Goal: Navigation & Orientation: Understand site structure

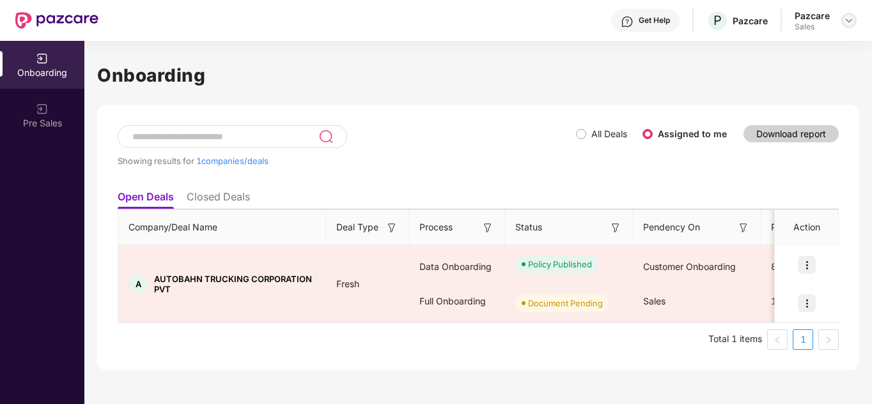
click at [851, 22] on img at bounding box center [848, 20] width 10 height 10
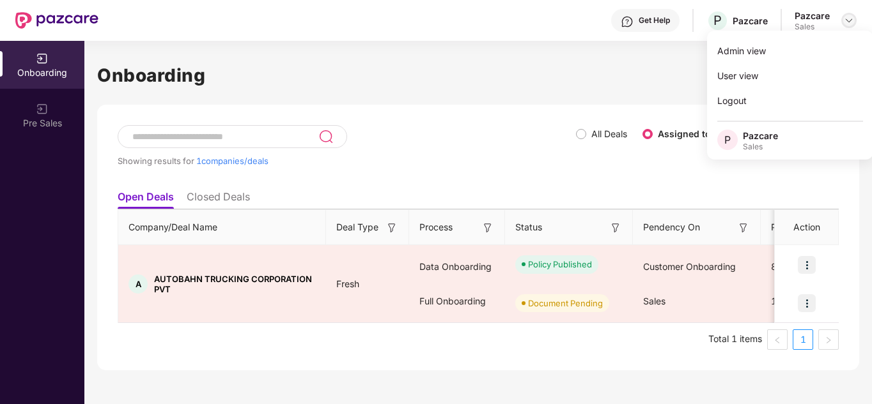
click at [851, 22] on img at bounding box center [848, 20] width 10 height 10
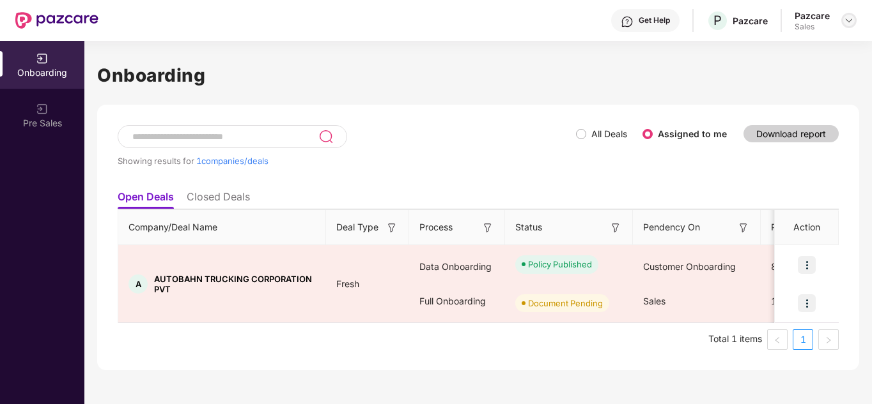
click at [851, 22] on img at bounding box center [848, 20] width 10 height 10
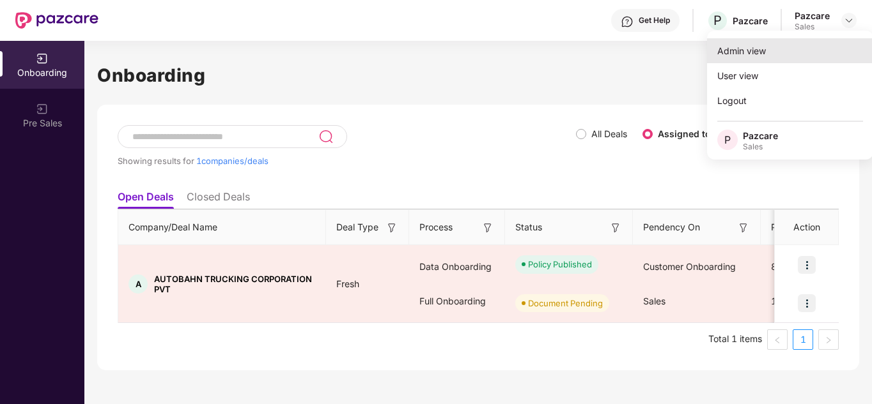
click at [789, 45] on div "Admin view" at bounding box center [790, 50] width 166 height 25
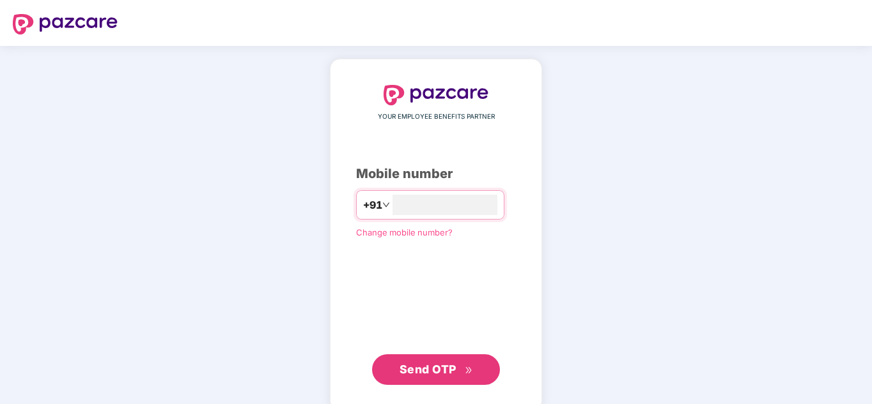
type input "**********"
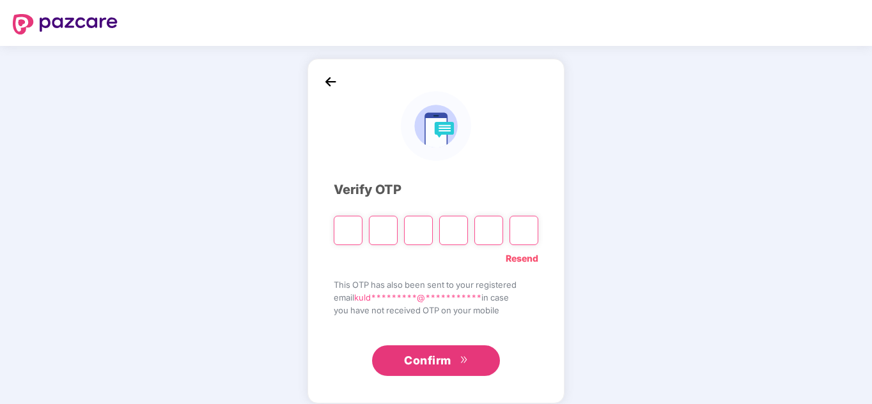
type input "*"
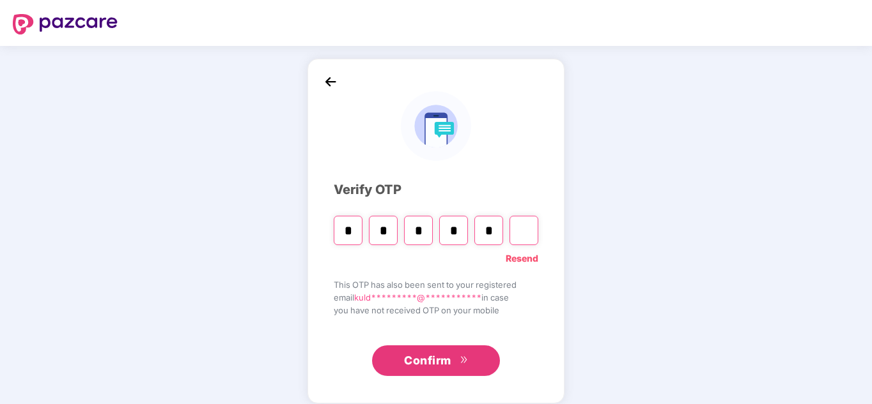
type input "*"
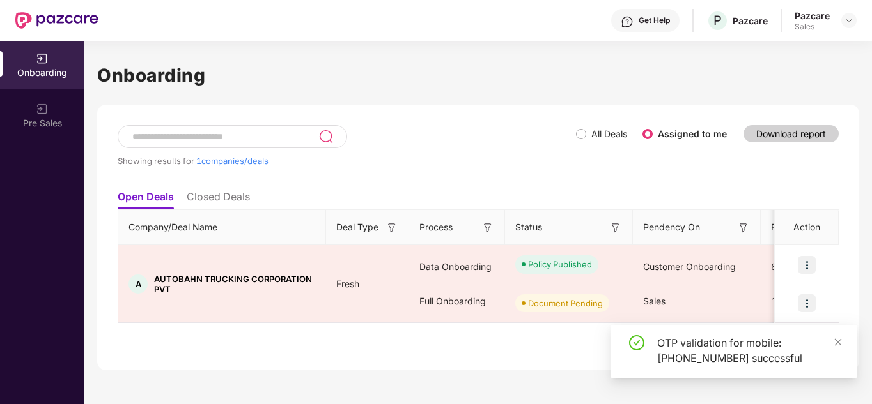
click at [839, 22] on div "Pazcare Sales" at bounding box center [825, 21] width 62 height 22
click at [848, 20] on img at bounding box center [848, 20] width 10 height 10
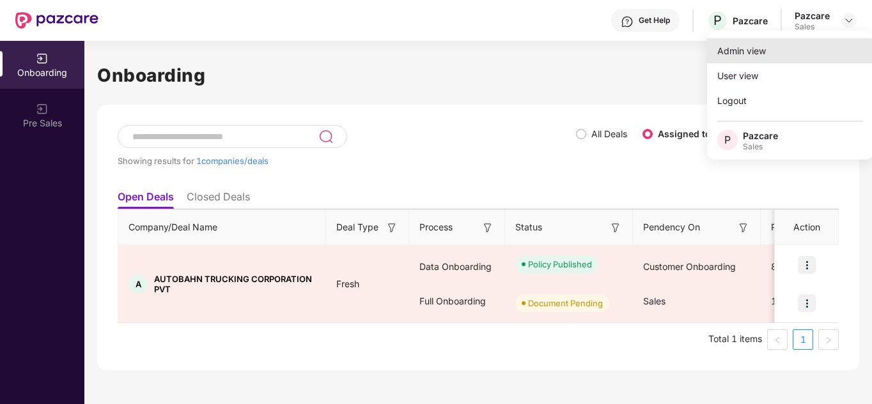
click at [768, 58] on div "Admin view" at bounding box center [790, 50] width 166 height 25
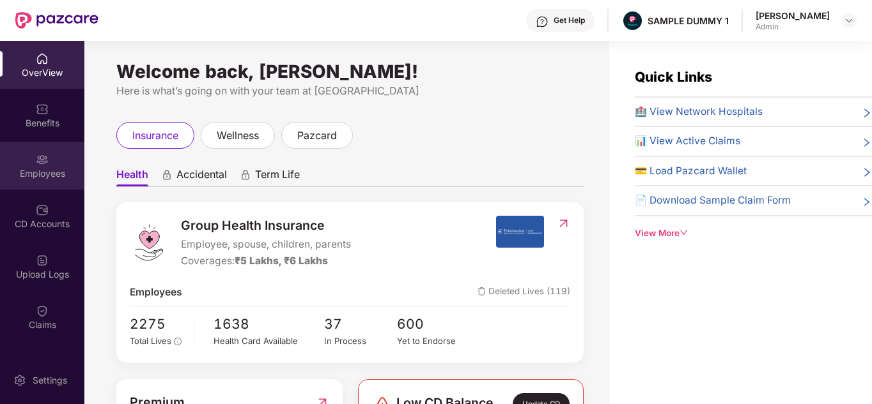
click at [33, 176] on div "Employees" at bounding box center [42, 173] width 84 height 13
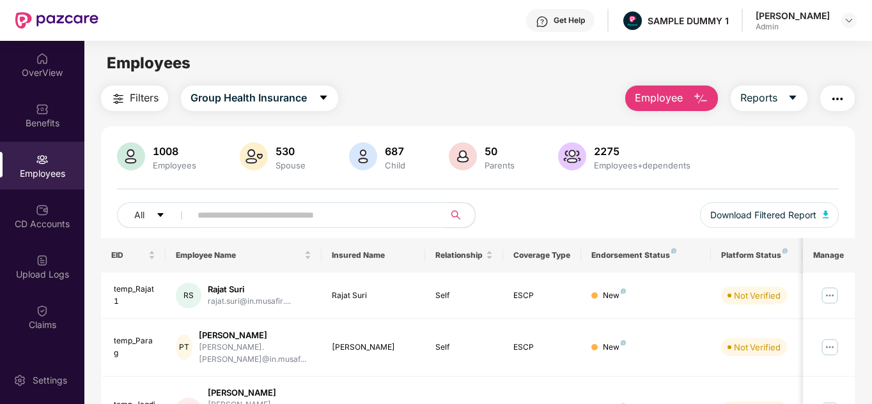
click at [667, 100] on span "Employee" at bounding box center [658, 98] width 48 height 16
click at [573, 103] on div "Filters Group Health Insurance Employee Reports" at bounding box center [478, 99] width 754 height 26
click at [44, 380] on div "Settings" at bounding box center [50, 380] width 42 height 13
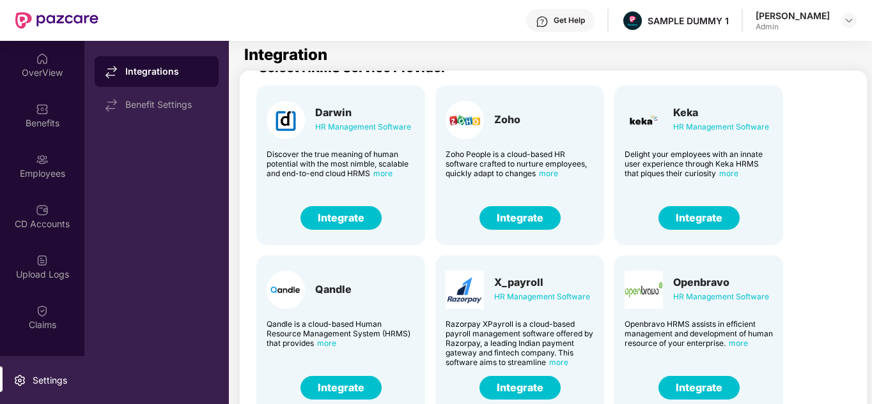
scroll to position [22, 0]
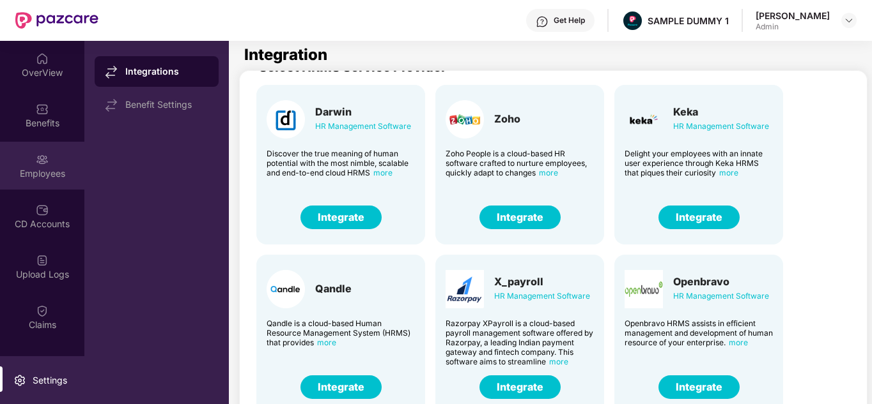
click at [58, 150] on div "Employees" at bounding box center [42, 166] width 84 height 48
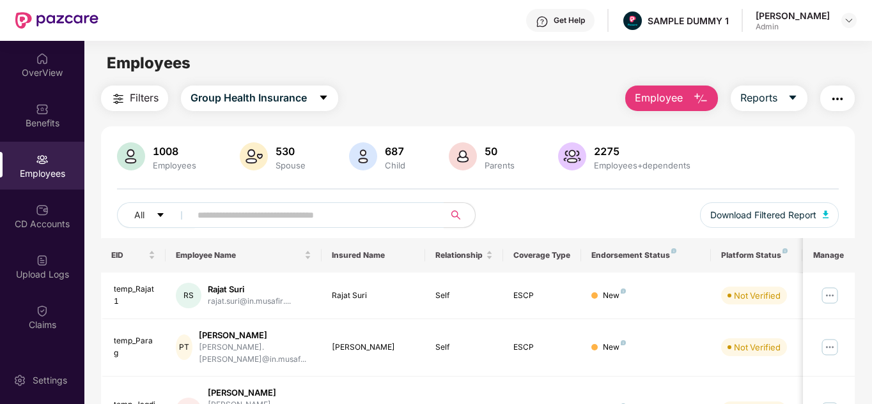
click at [706, 96] on img "button" at bounding box center [700, 98] width 15 height 15
click at [801, 100] on button "Reports" at bounding box center [768, 99] width 77 height 26
click at [838, 93] on img "button" at bounding box center [836, 98] width 15 height 15
click at [139, 95] on span "Filters" at bounding box center [144, 98] width 29 height 16
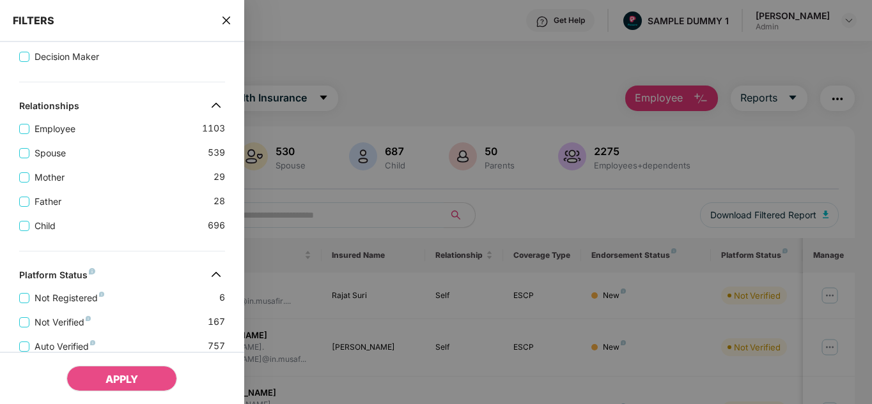
scroll to position [188, 0]
click at [224, 27] on div "FILTERS" at bounding box center [122, 21] width 244 height 42
click at [228, 20] on icon "close" at bounding box center [226, 20] width 10 height 10
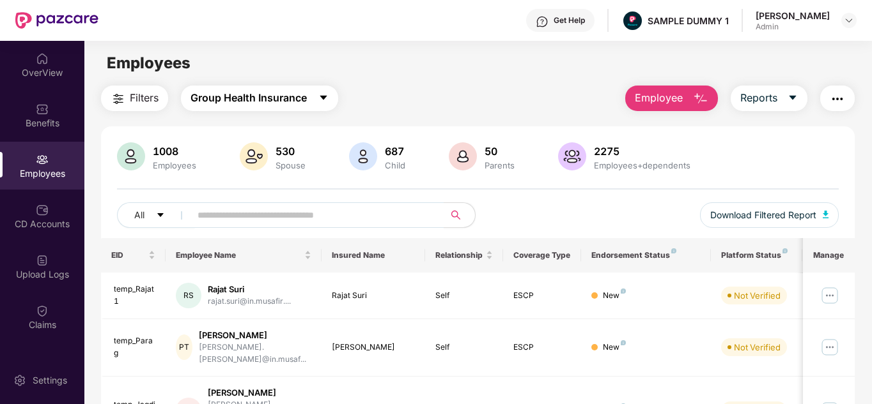
click at [297, 95] on span "Group Health Insurance" at bounding box center [248, 98] width 116 height 16
click at [46, 126] on div "Benefits" at bounding box center [42, 123] width 84 height 13
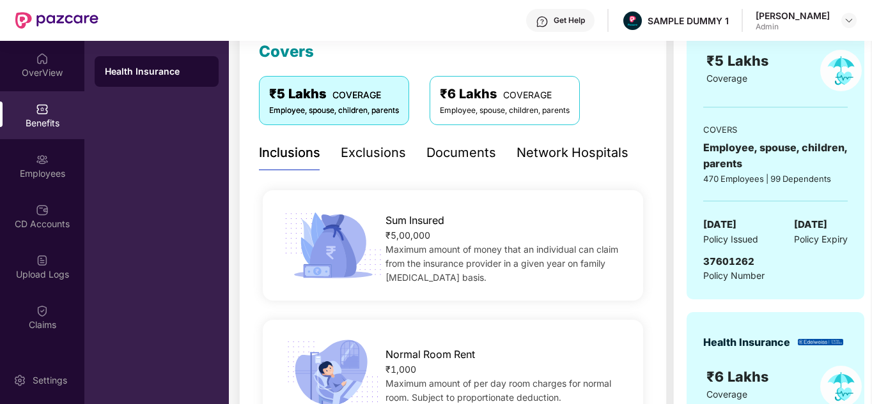
scroll to position [188, 0]
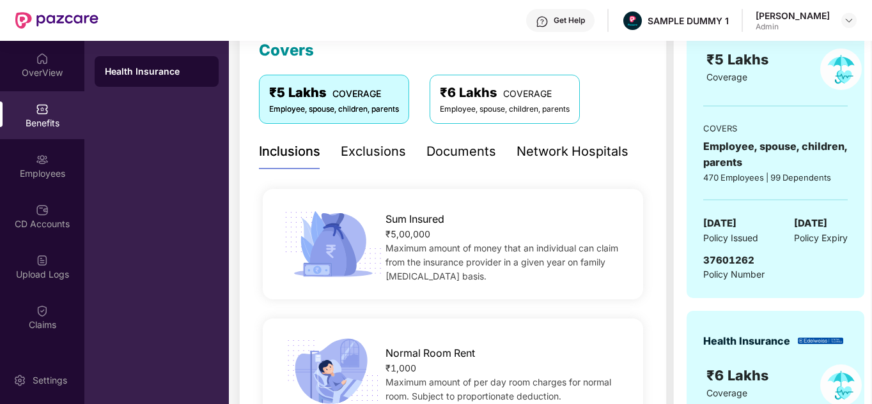
click at [371, 145] on div "Exclusions" at bounding box center [373, 152] width 65 height 20
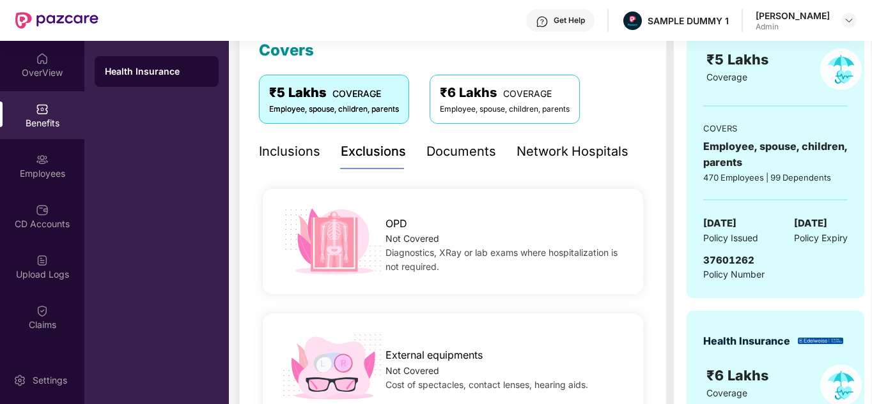
click at [463, 146] on div "Documents" at bounding box center [461, 152] width 70 height 20
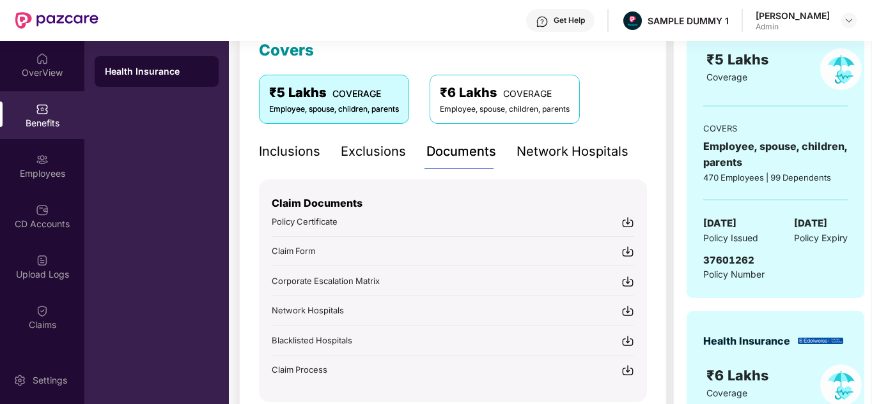
click at [580, 17] on div "Get Help" at bounding box center [568, 20] width 31 height 10
click at [391, 175] on div "Inclusions Exclusions Documents Network Hospitals Sum Insured ₹5,00,000 Maximum…" at bounding box center [453, 268] width 388 height 268
click at [48, 227] on div "CD Accounts" at bounding box center [42, 224] width 84 height 13
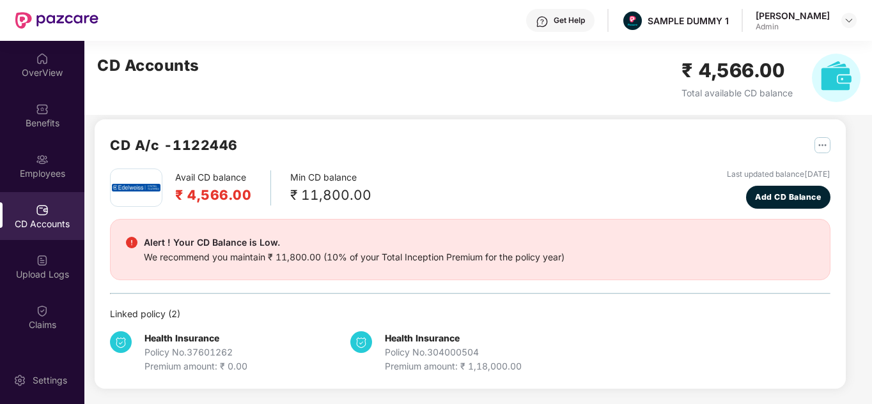
scroll to position [11, 0]
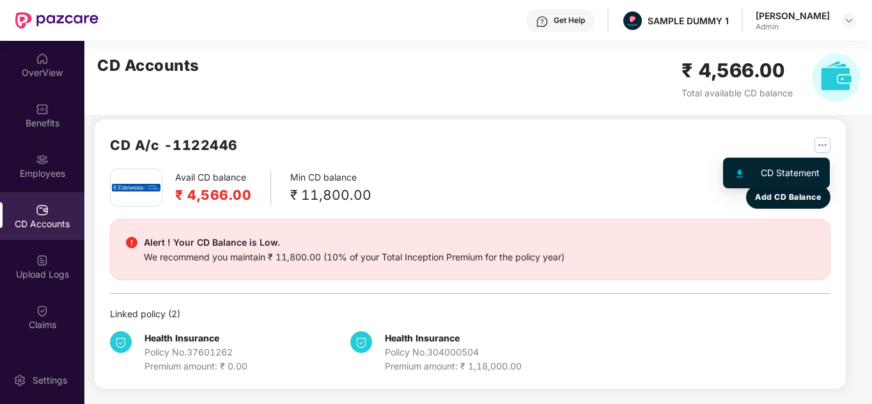
click at [816, 144] on img "button" at bounding box center [822, 145] width 16 height 16
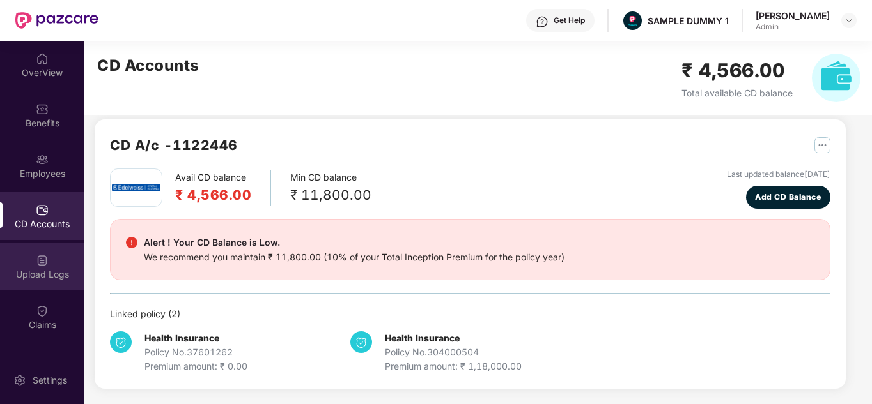
scroll to position [88, 0]
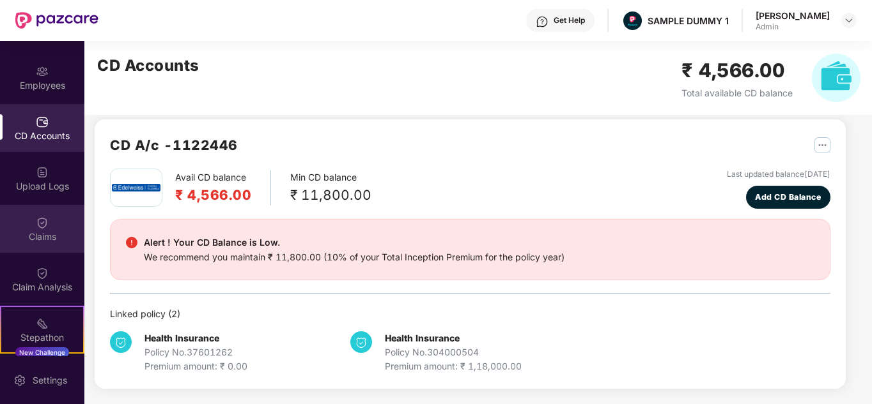
click at [53, 231] on div "Claims" at bounding box center [42, 237] width 84 height 13
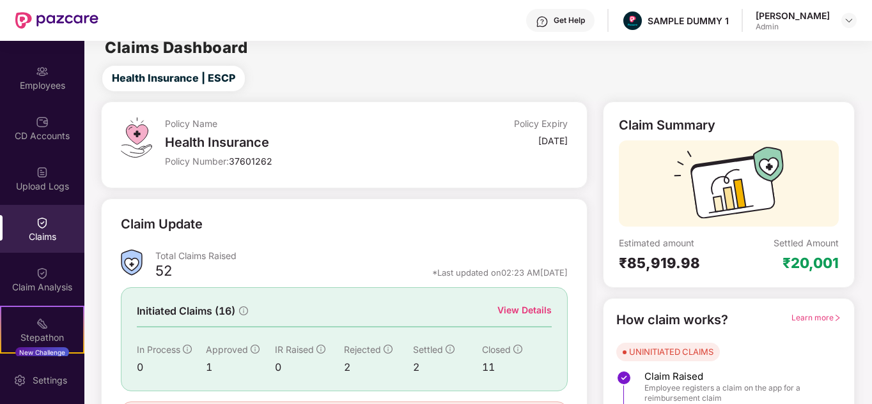
scroll to position [96, 0]
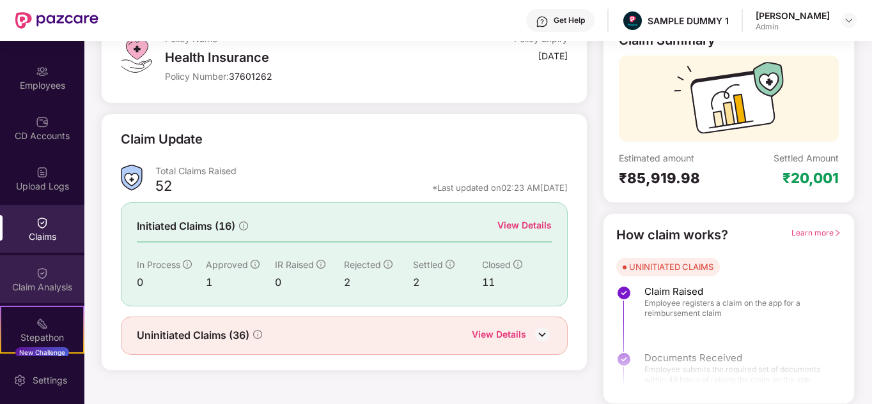
click at [51, 274] on div "Claim Analysis" at bounding box center [42, 280] width 84 height 48
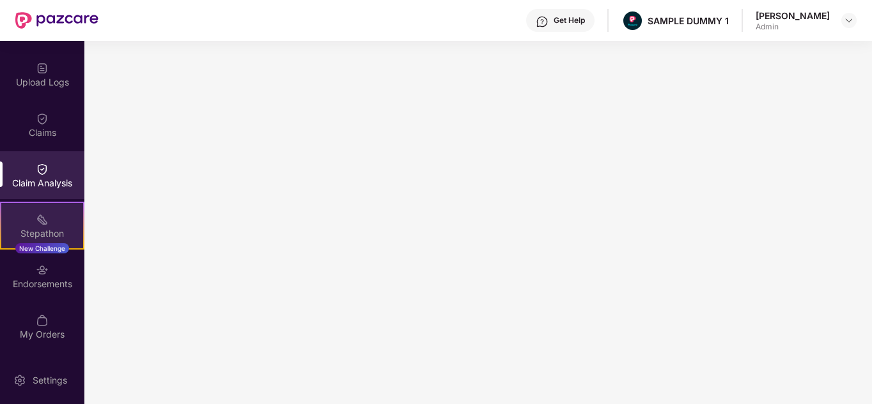
scroll to position [193, 0]
click at [53, 234] on div "Stepathon" at bounding box center [42, 233] width 82 height 13
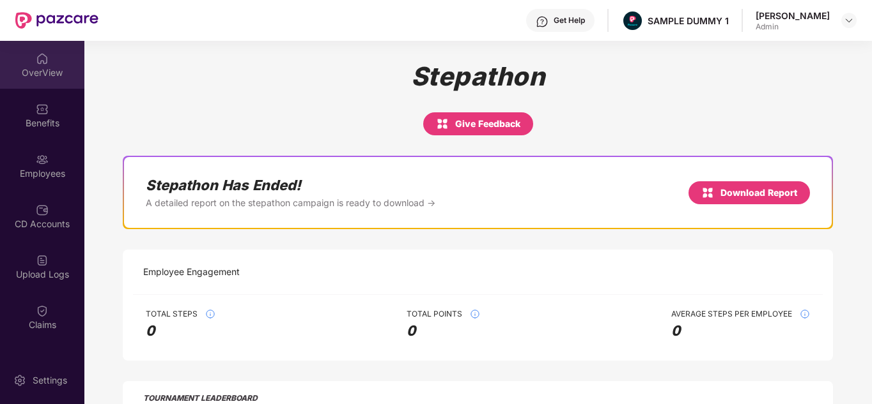
click at [51, 82] on div "OverView" at bounding box center [42, 65] width 84 height 48
